Goal: Information Seeking & Learning: Learn about a topic

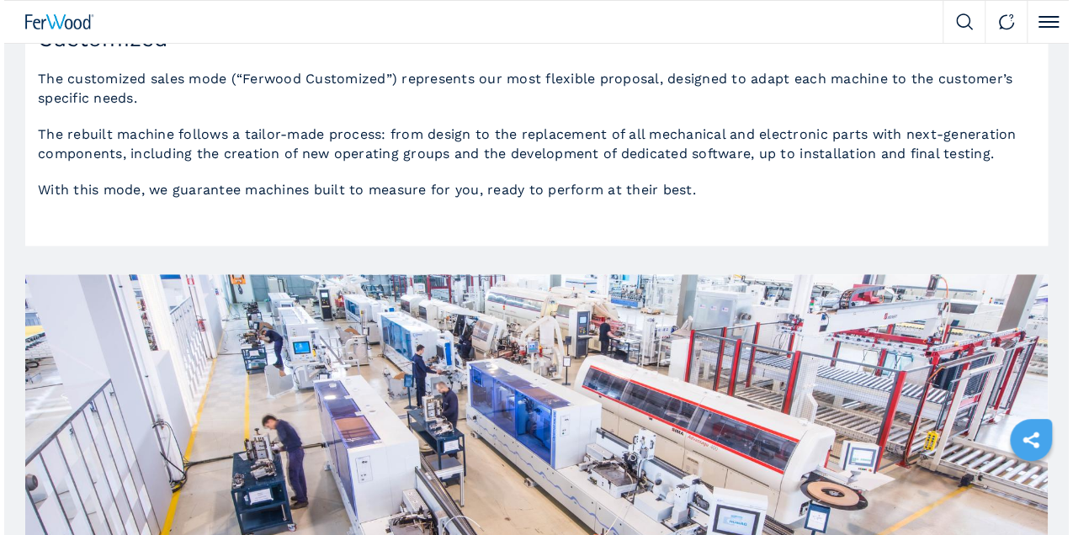
scroll to position [280, 0]
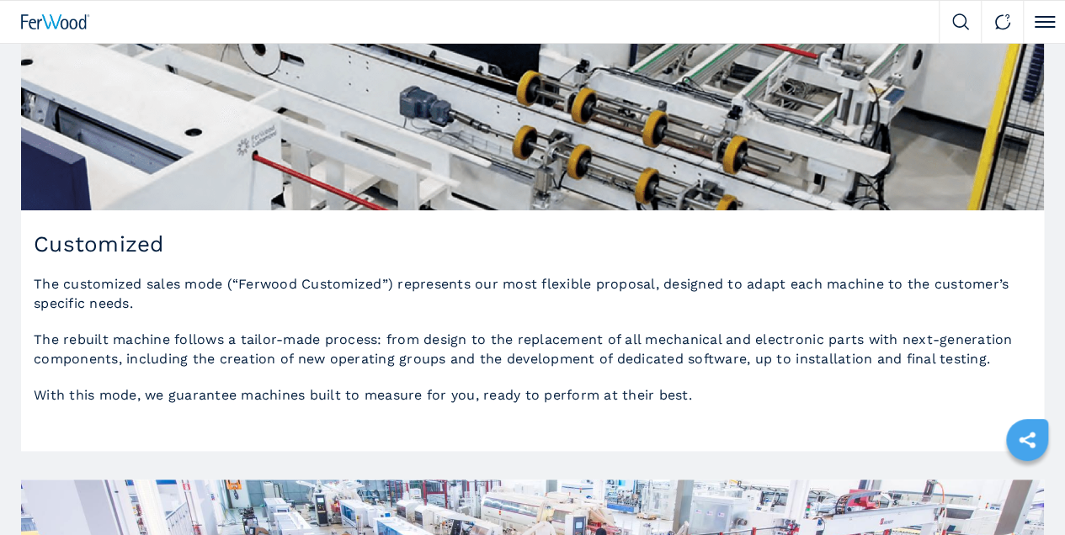
click at [1049, 28] on button "Click to toggle menu" at bounding box center [1044, 22] width 42 height 42
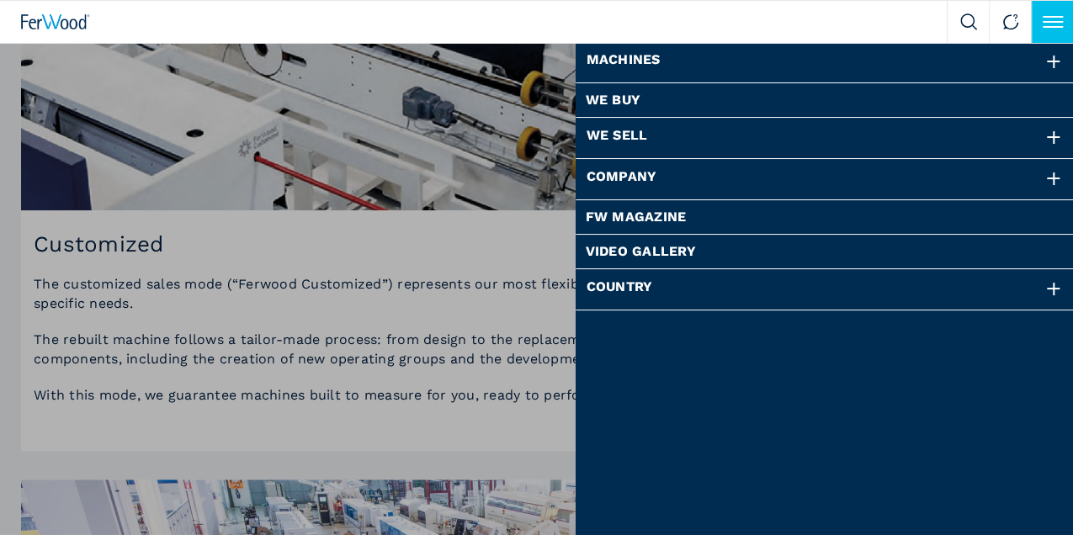
click at [1059, 63] on div at bounding box center [1054, 62] width 19 height 19
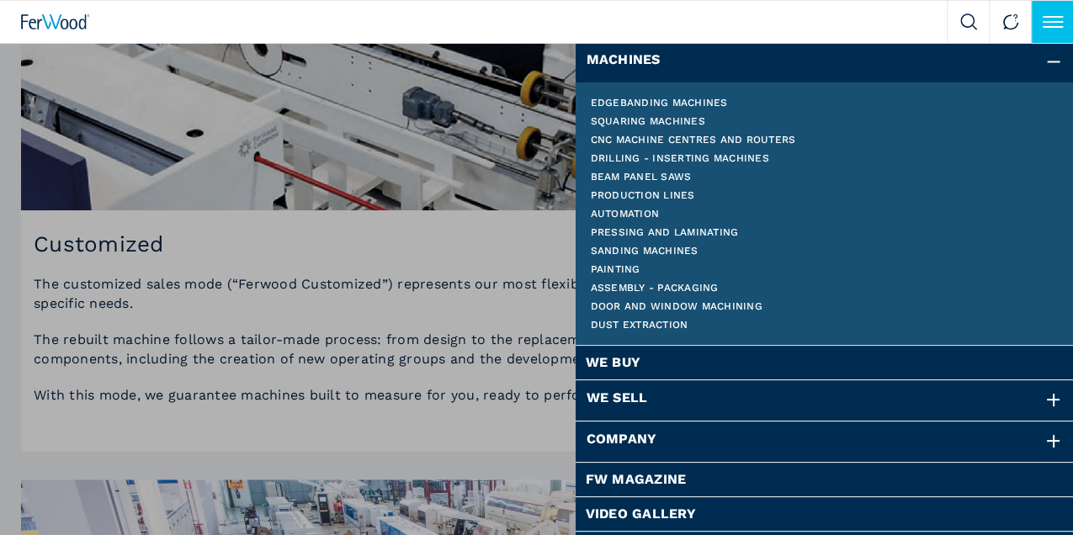
click at [668, 137] on link "Cnc machine centres and routers" at bounding box center [825, 140] width 469 height 10
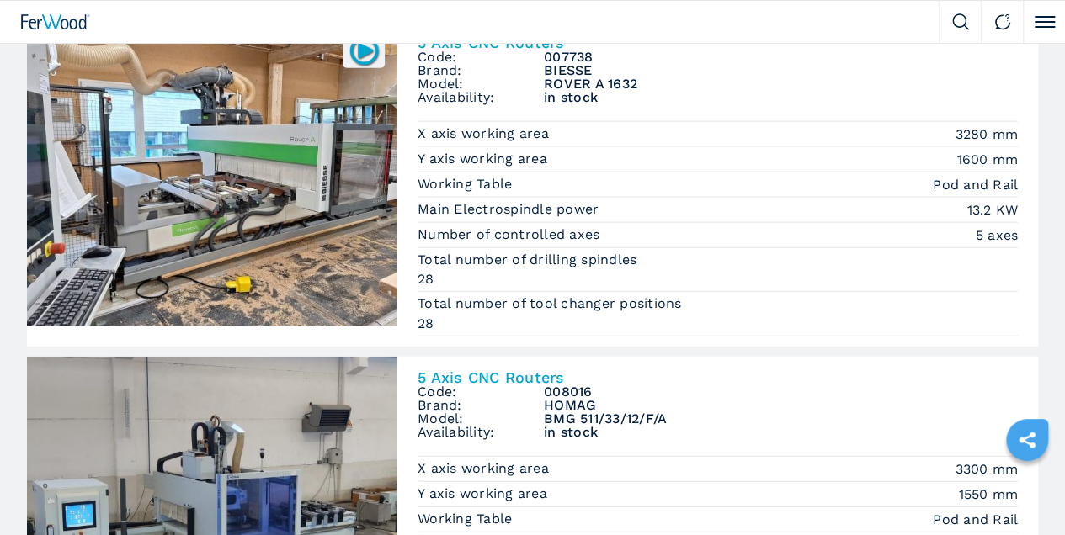
scroll to position [1964, 0]
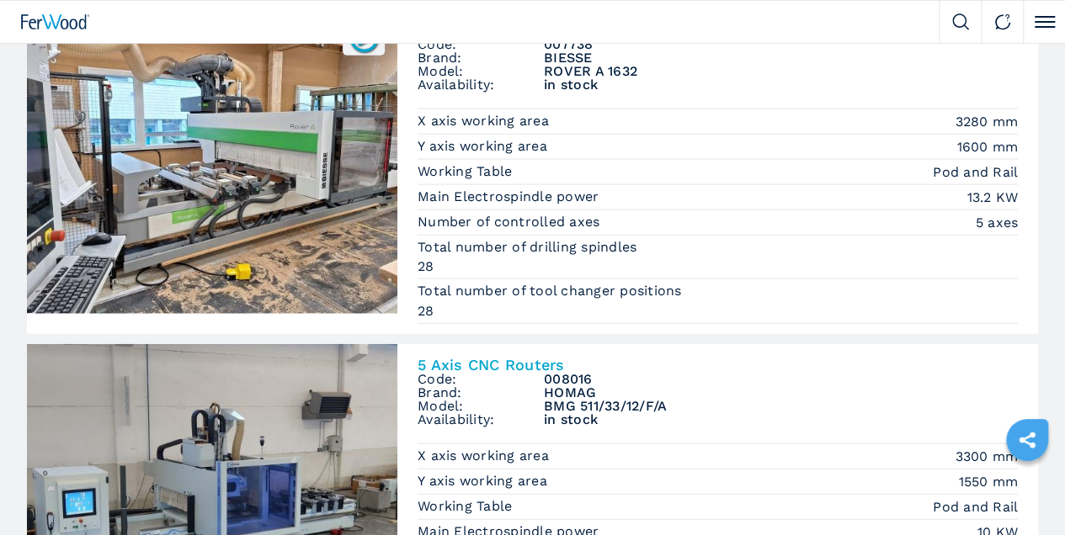
click at [306, 210] on img at bounding box center [212, 161] width 370 height 305
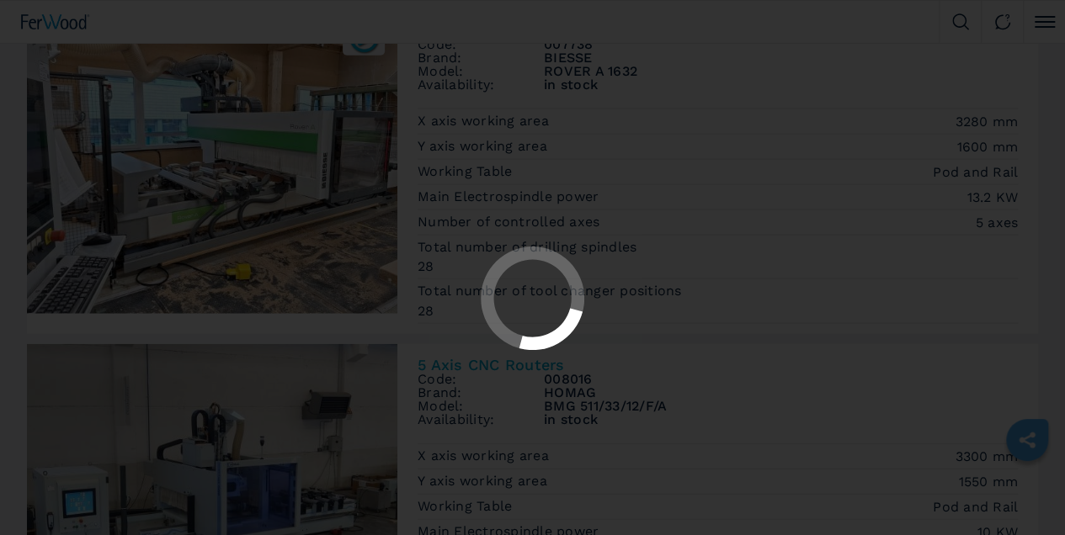
scroll to position [0, 0]
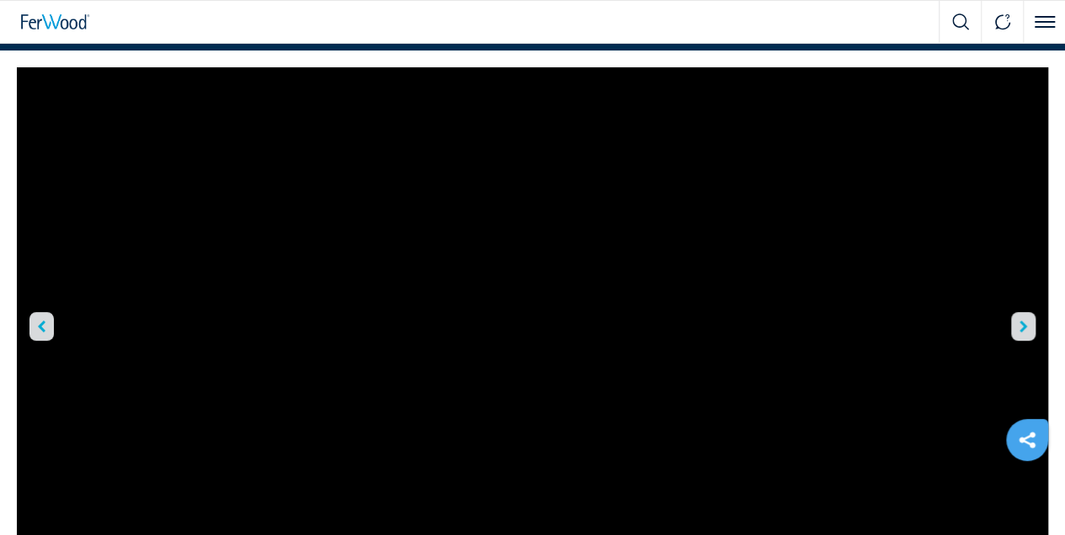
scroll to position [168, 0]
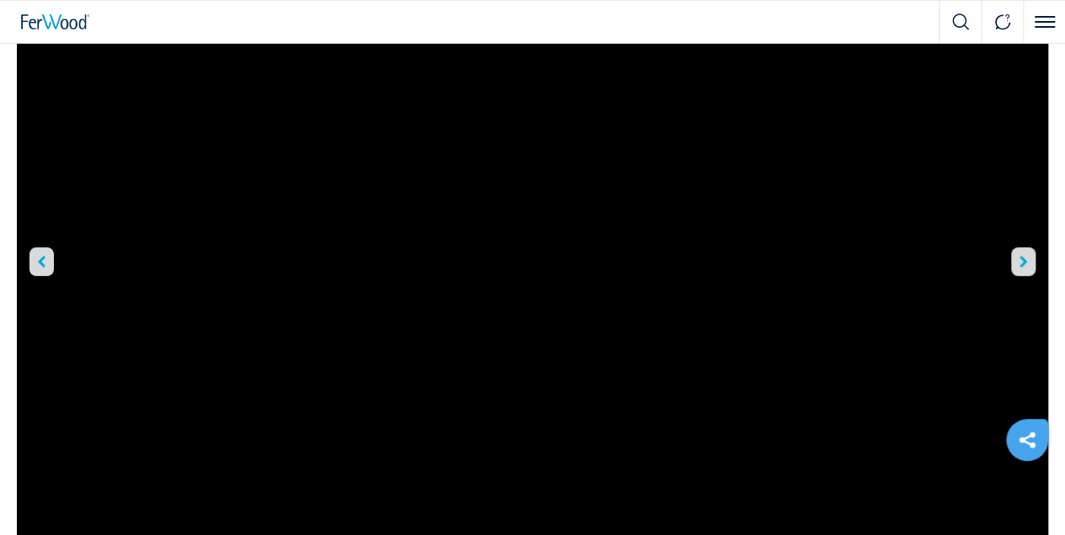
click at [1022, 263] on icon "right-button" at bounding box center [1023, 262] width 8 height 12
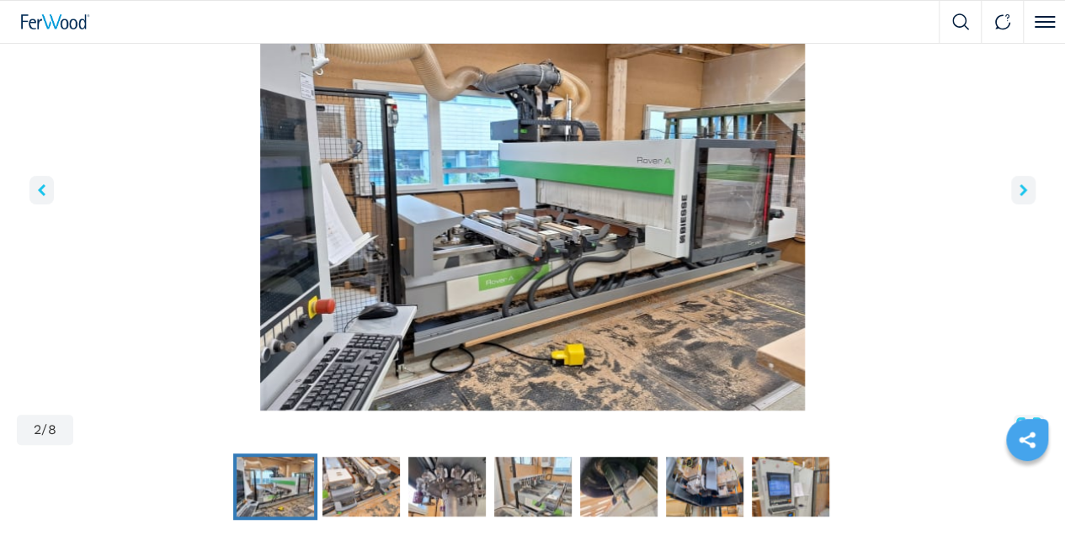
scroll to position [96, 0]
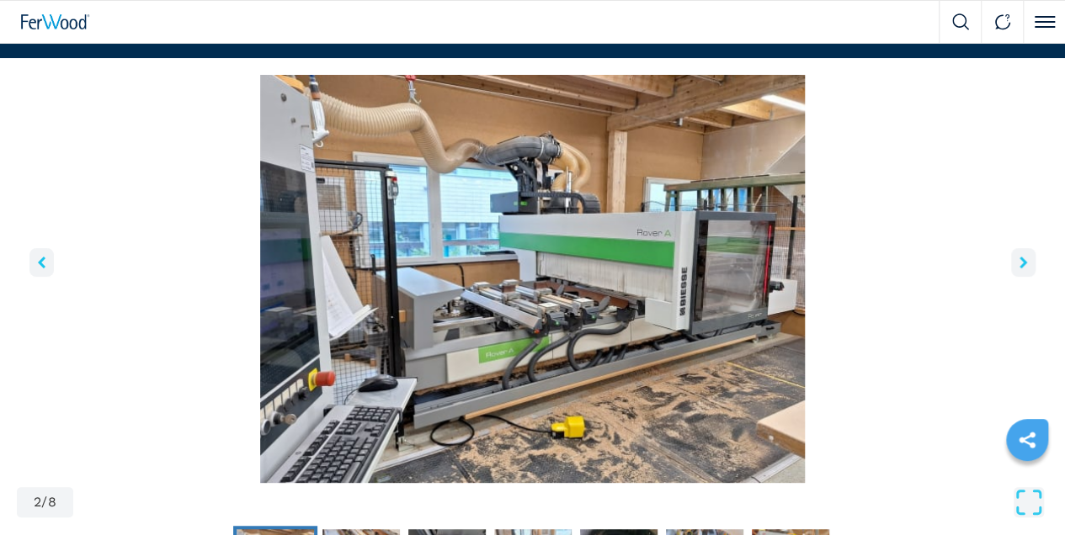
click at [1022, 263] on icon "right-button" at bounding box center [1023, 263] width 8 height 12
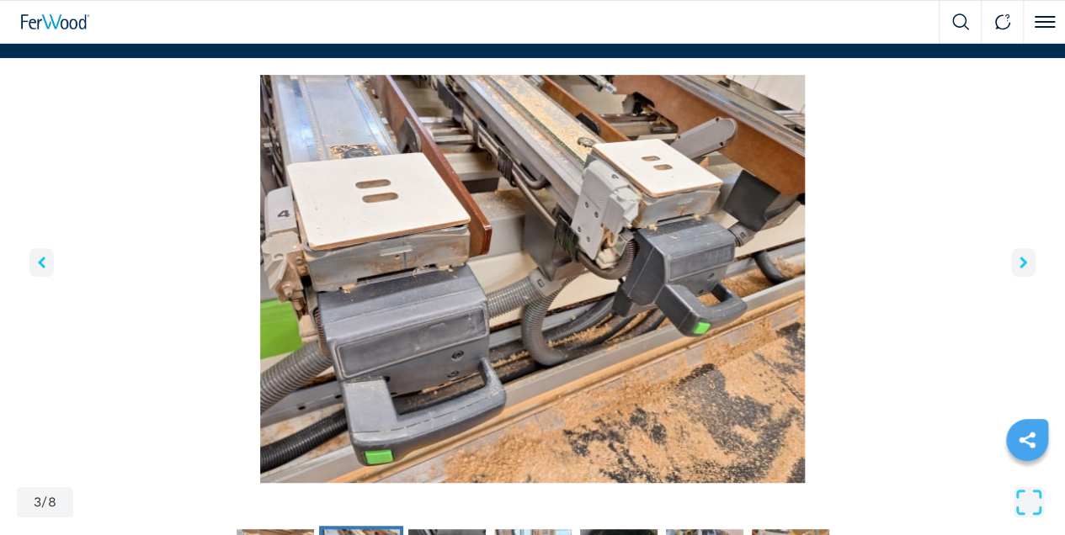
click at [1022, 263] on icon "right-button" at bounding box center [1023, 263] width 8 height 12
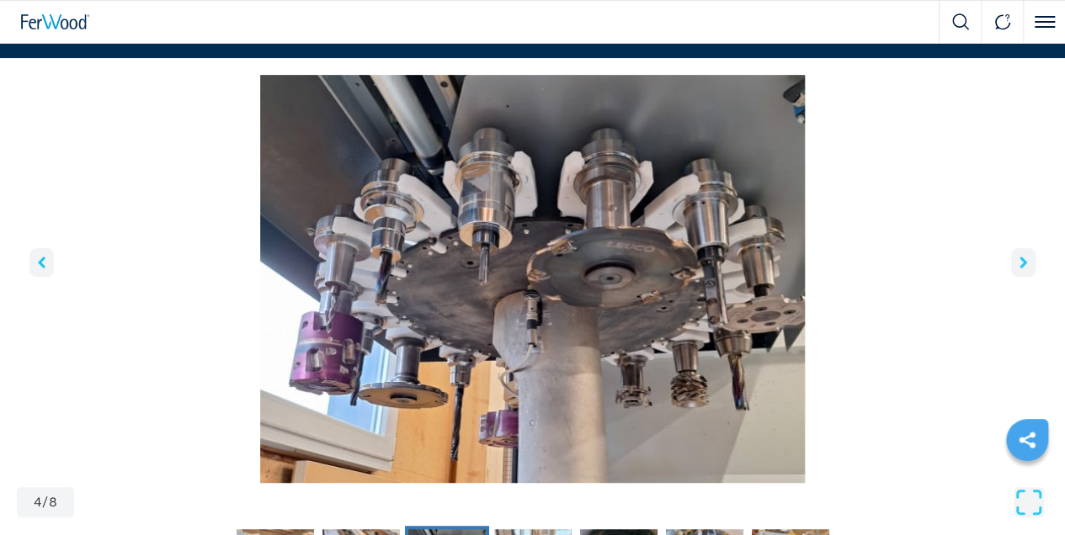
click at [1022, 263] on icon "right-button" at bounding box center [1023, 263] width 8 height 12
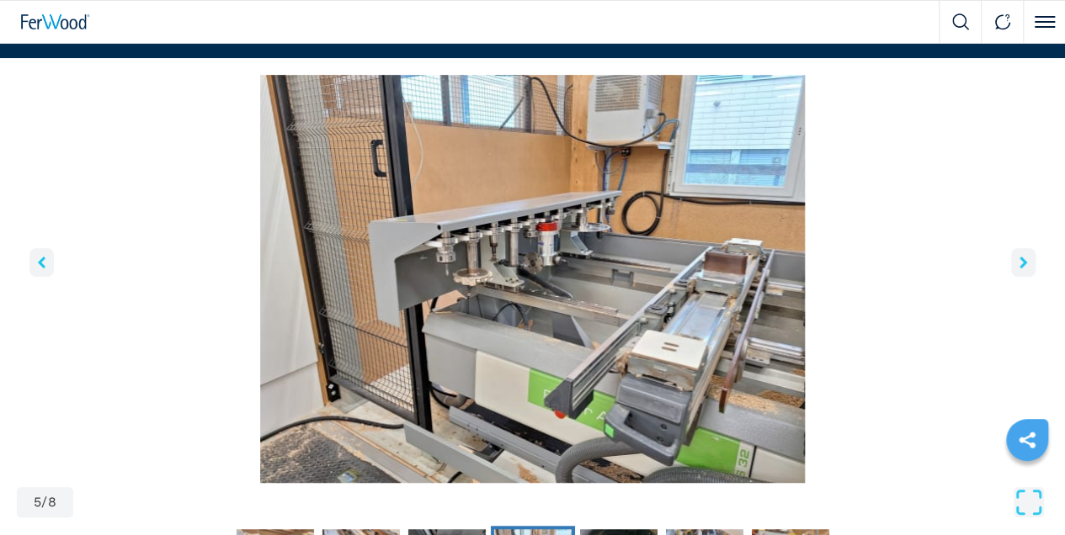
click at [1022, 263] on icon "right-button" at bounding box center [1023, 263] width 8 height 12
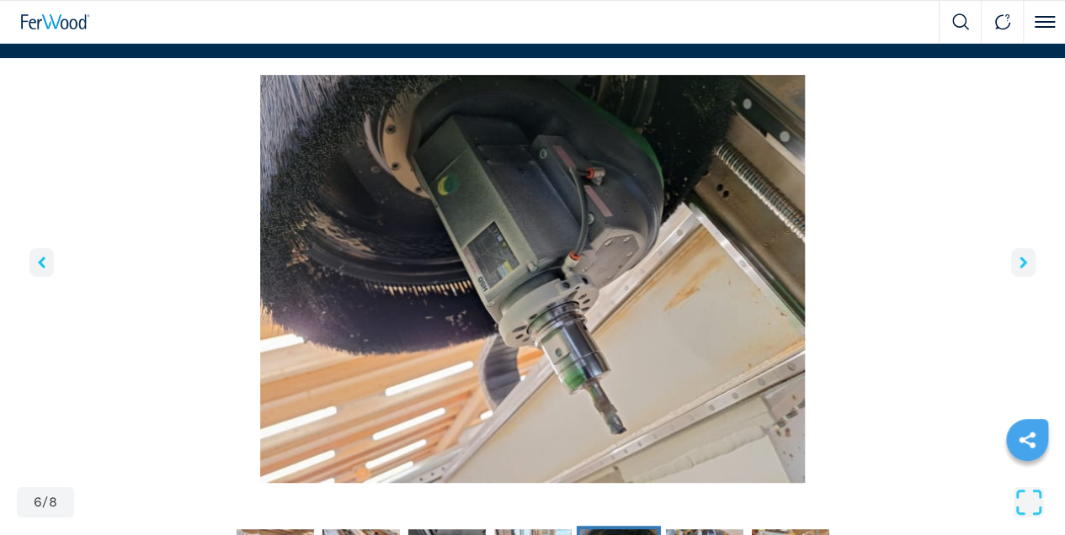
click at [1022, 263] on icon "right-button" at bounding box center [1023, 263] width 8 height 12
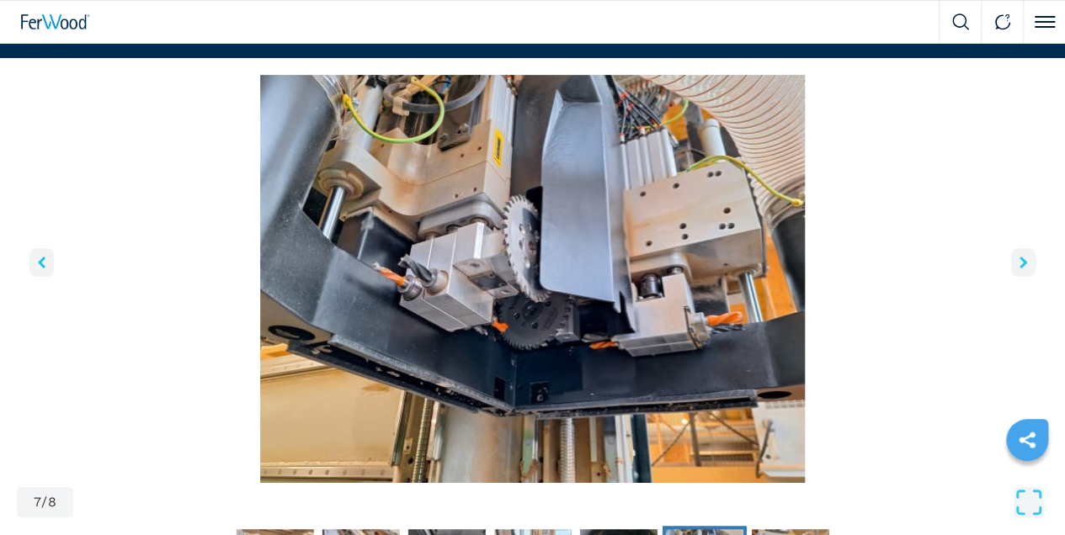
click at [1021, 254] on button "right-button" at bounding box center [1023, 262] width 24 height 29
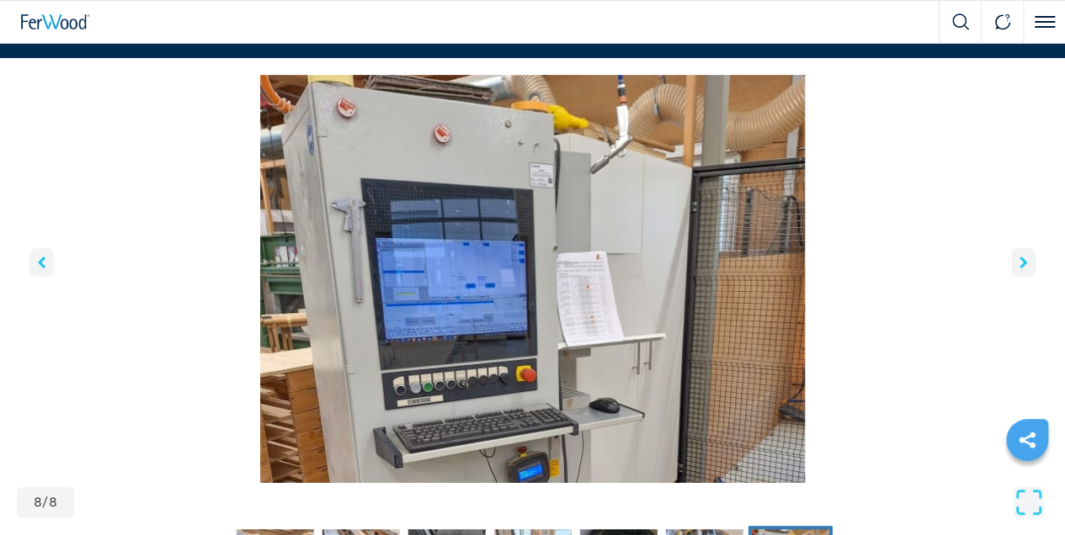
click at [1022, 268] on icon "right-button" at bounding box center [1023, 263] width 8 height 12
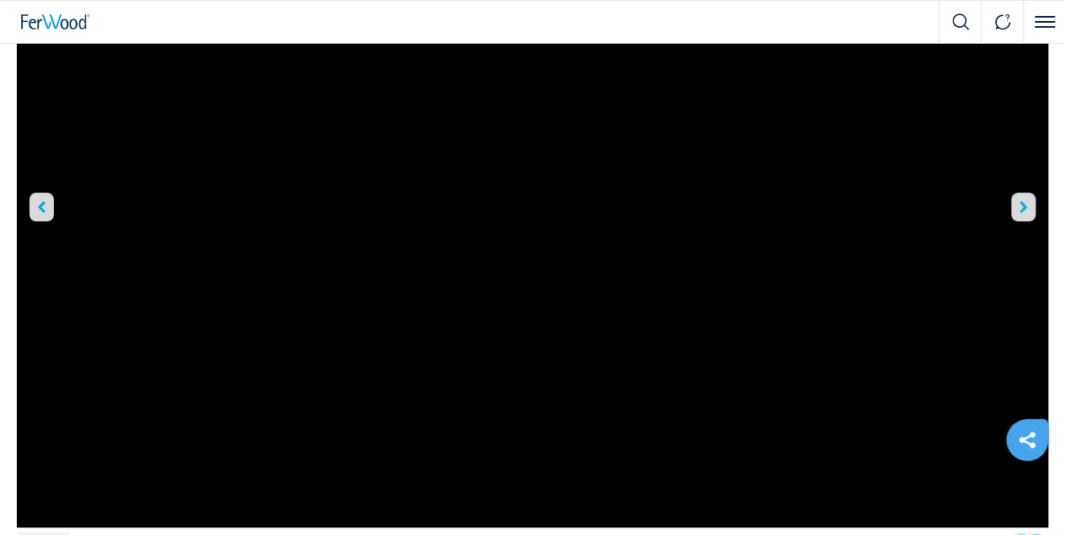
scroll to position [224, 0]
